Goal: Task Accomplishment & Management: Complete application form

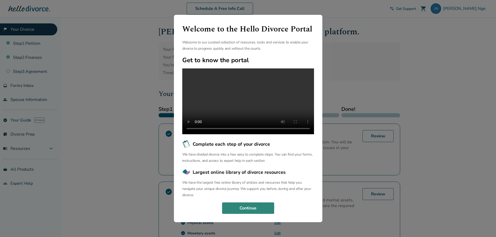
click at [242, 214] on button "Continue" at bounding box center [248, 208] width 52 height 11
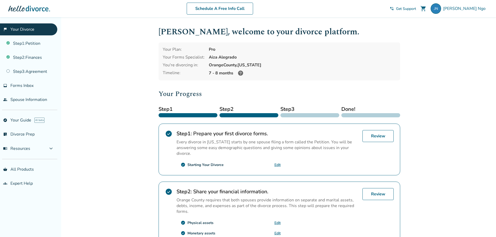
click at [240, 73] on icon at bounding box center [240, 73] width 5 height 5
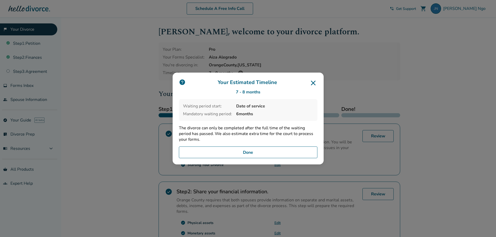
click at [313, 83] on icon at bounding box center [313, 83] width 8 height 8
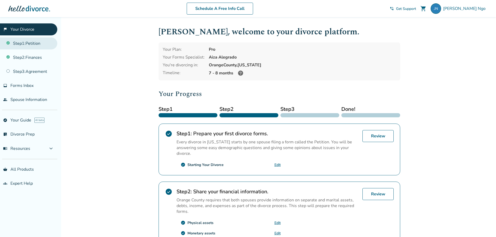
click at [28, 42] on link "Step 1 : Petition" at bounding box center [28, 43] width 57 height 12
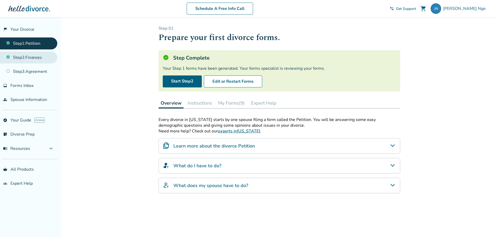
click at [29, 57] on link "Step 2 : Finances" at bounding box center [28, 58] width 57 height 12
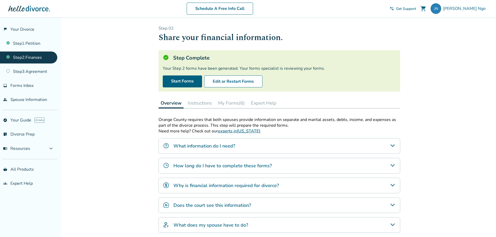
click at [228, 104] on button "My Forms (6)" at bounding box center [231, 103] width 31 height 10
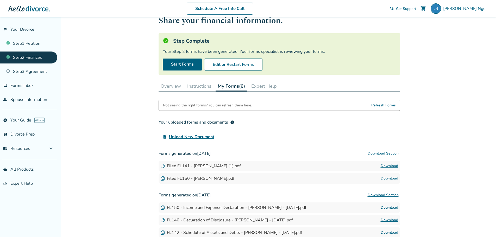
scroll to position [26, 0]
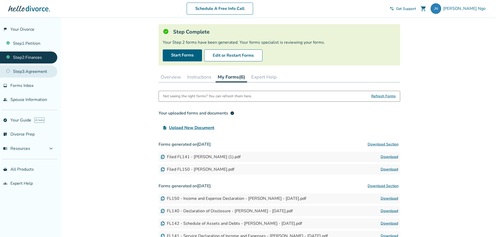
click at [29, 72] on link "Step 3 : Agreement" at bounding box center [28, 72] width 57 height 12
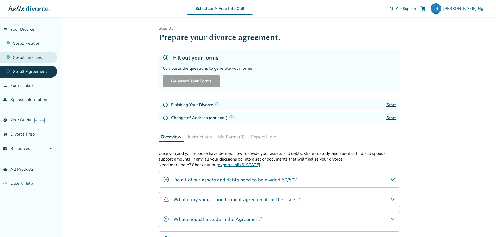
click at [31, 60] on link "Step 2 : Finances" at bounding box center [28, 58] width 57 height 12
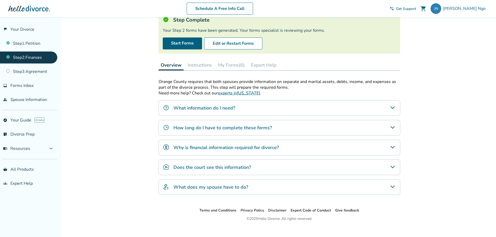
scroll to position [45, 0]
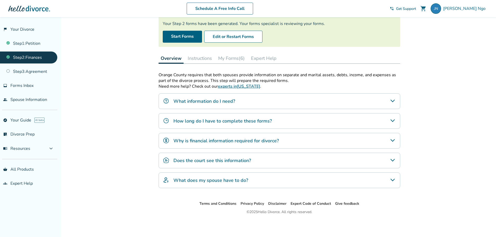
click at [228, 58] on button "My Forms (6)" at bounding box center [231, 58] width 31 height 10
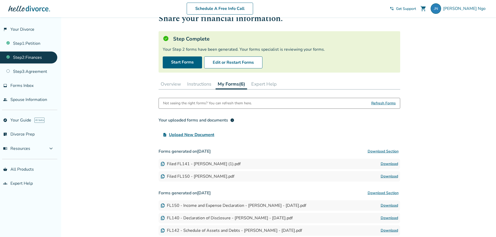
scroll to position [19, 0]
click at [201, 85] on button "Instructions" at bounding box center [199, 84] width 28 height 10
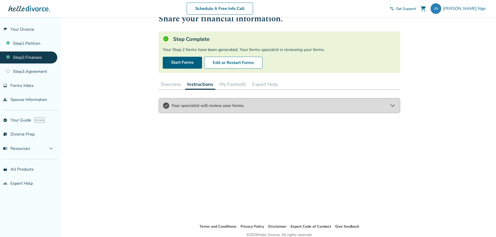
click at [172, 84] on button "Overview" at bounding box center [171, 84] width 24 height 10
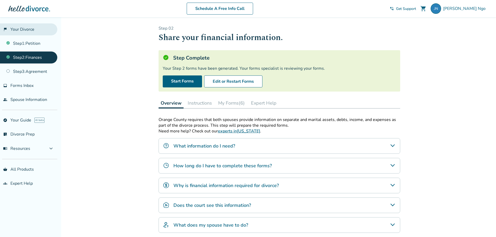
click at [24, 27] on link "flag_2 Your Divorce" at bounding box center [28, 29] width 57 height 12
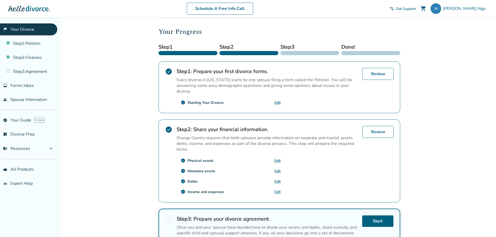
scroll to position [104, 0]
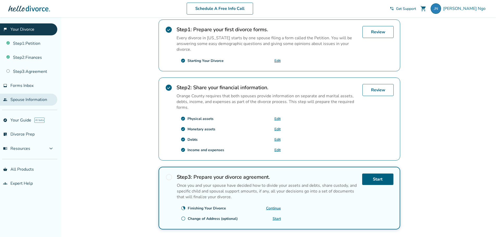
click at [11, 100] on link "people Spouse Information" at bounding box center [28, 100] width 57 height 12
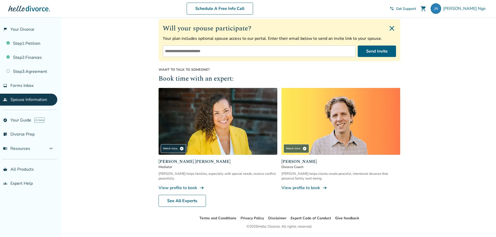
scroll to position [93, 0]
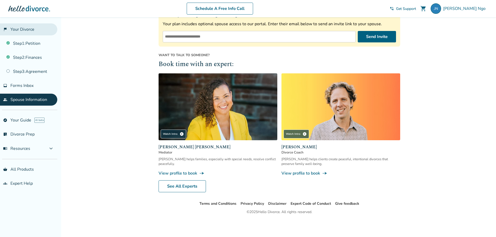
click at [21, 29] on link "flag_2 Your Divorce" at bounding box center [28, 29] width 57 height 12
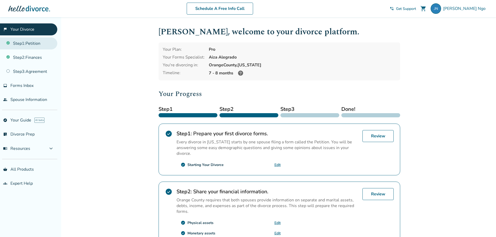
click at [33, 42] on link "Step 1 : Petition" at bounding box center [28, 43] width 57 height 12
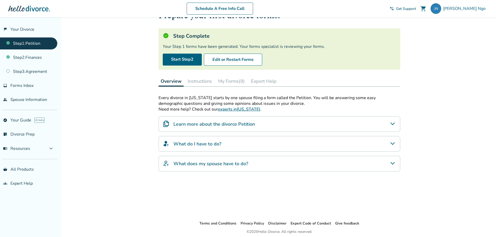
scroll to position [42, 0]
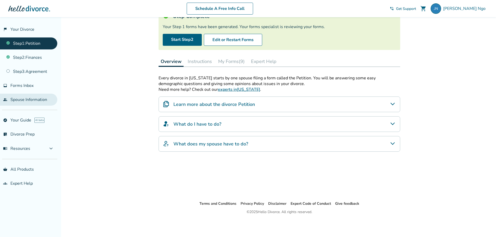
click at [34, 98] on link "people Spouse Information" at bounding box center [28, 100] width 57 height 12
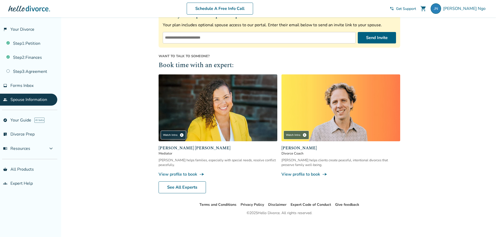
scroll to position [93, 0]
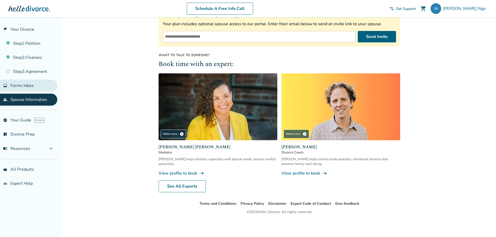
click at [27, 87] on span "Forms Inbox" at bounding box center [21, 86] width 23 height 6
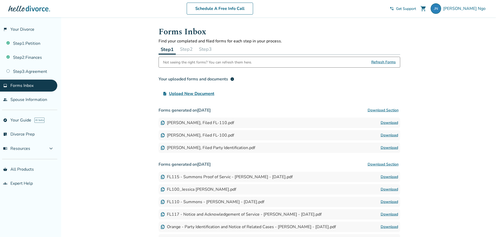
click at [190, 50] on button "Step 2" at bounding box center [186, 49] width 17 height 10
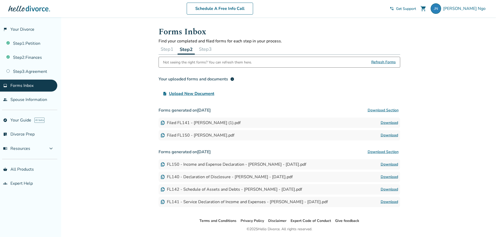
click at [169, 49] on button "Step 1" at bounding box center [167, 49] width 17 height 10
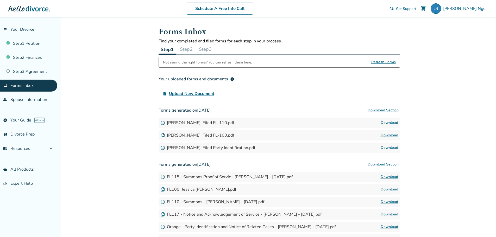
click at [209, 50] on button "Step 3" at bounding box center [205, 49] width 17 height 10
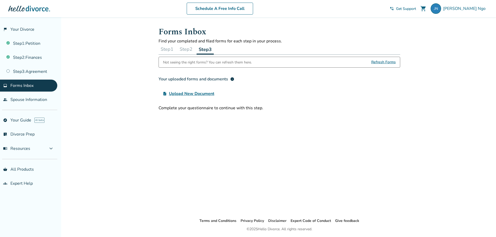
click at [189, 50] on button "Step 2" at bounding box center [186, 49] width 17 height 10
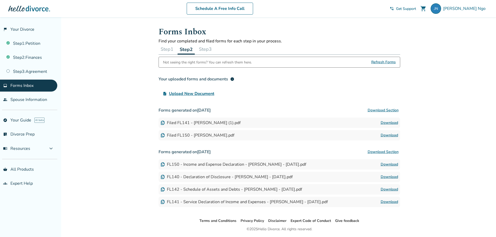
click at [160, 50] on button "Step 1" at bounding box center [167, 49] width 17 height 10
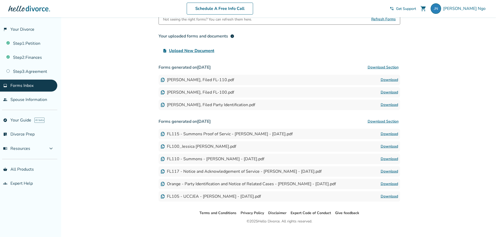
scroll to position [52, 0]
